Goal: Communication & Community: Ask a question

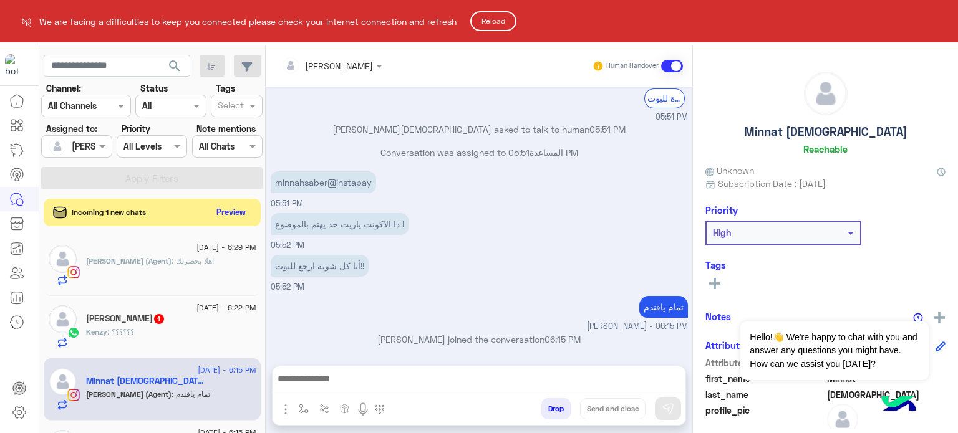
click at [504, 17] on button "Reload" at bounding box center [493, 21] width 46 height 20
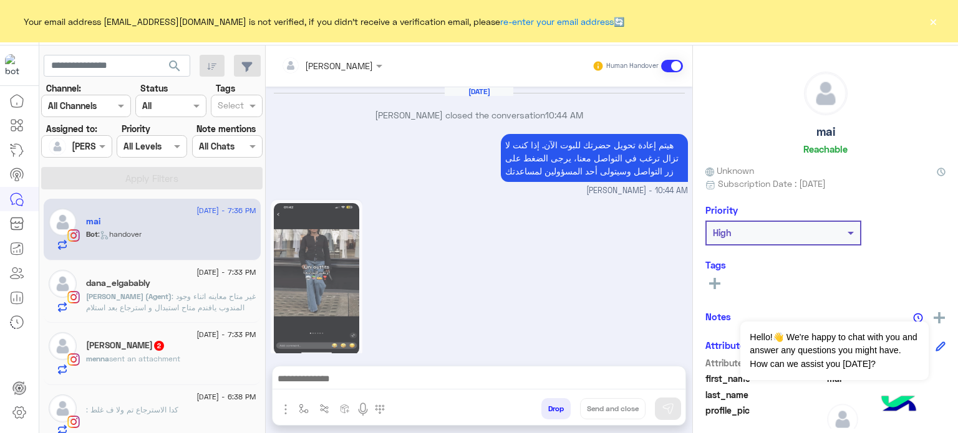
scroll to position [526, 0]
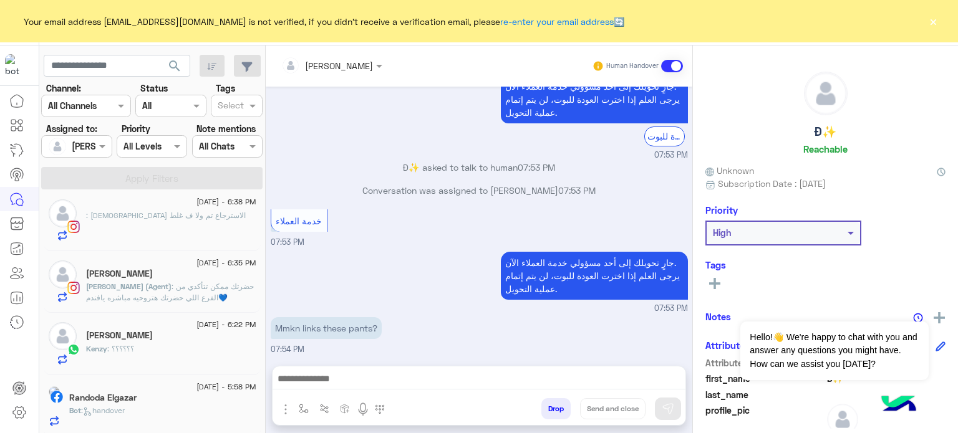
scroll to position [259, 0]
click at [177, 344] on div "Kenzy : ؟؟؟؟؟؟" at bounding box center [171, 352] width 170 height 22
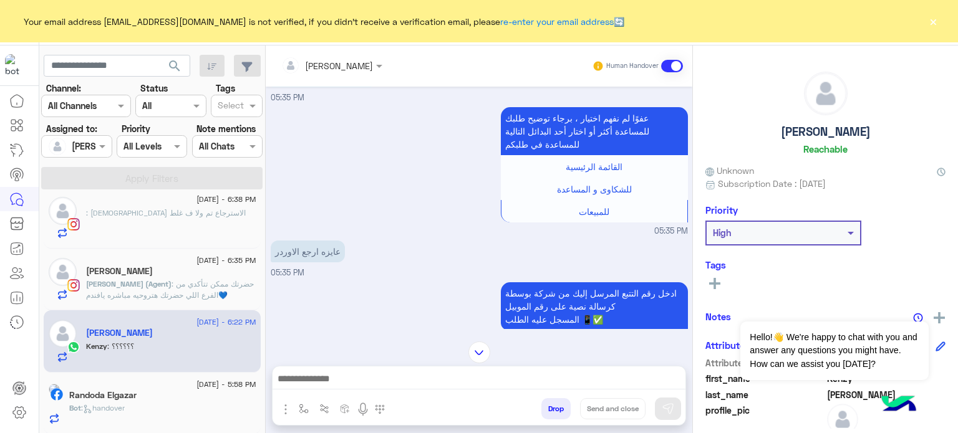
scroll to position [1416, 0]
